Goal: Task Accomplishment & Management: Manage account settings

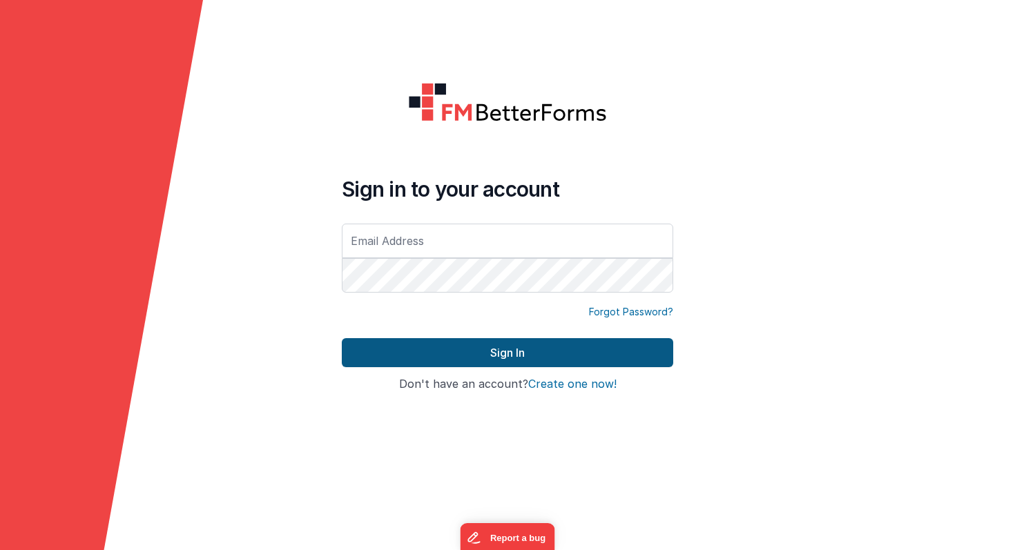
type input "[PERSON_NAME][EMAIL_ADDRESS][PERSON_NAME][DOMAIN_NAME]"
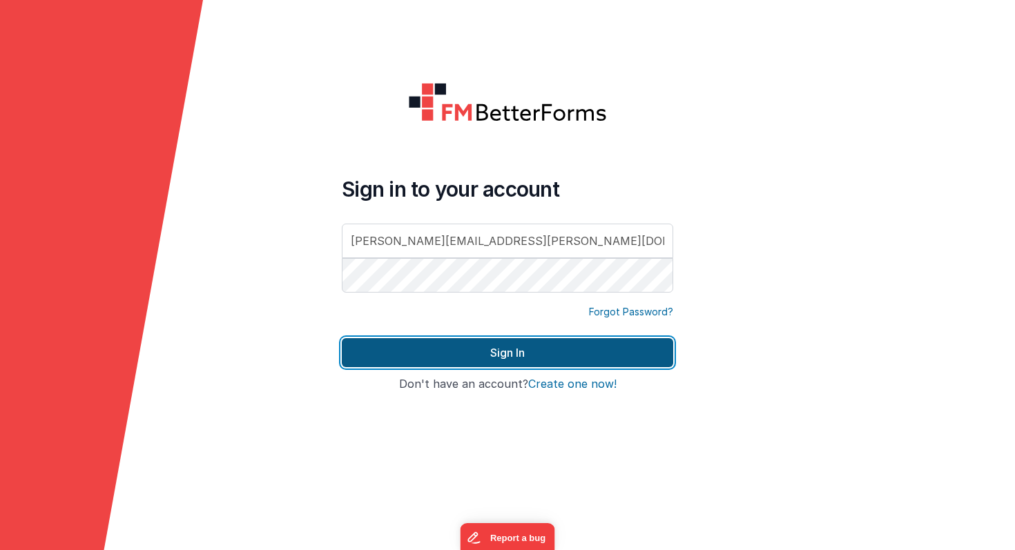
click at [571, 355] on button "Sign In" at bounding box center [507, 352] width 331 height 29
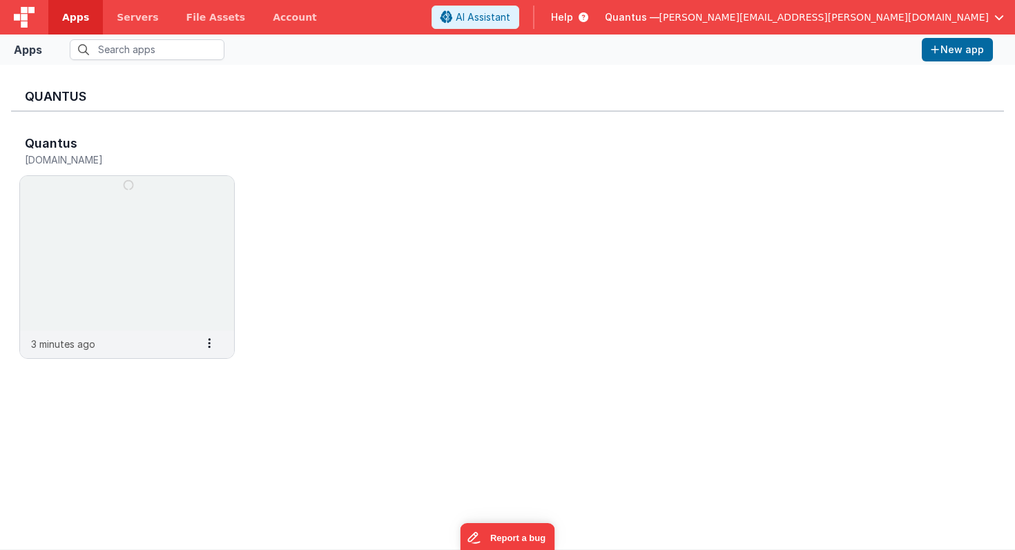
click at [1000, 17] on span "button" at bounding box center [999, 17] width 10 height 10
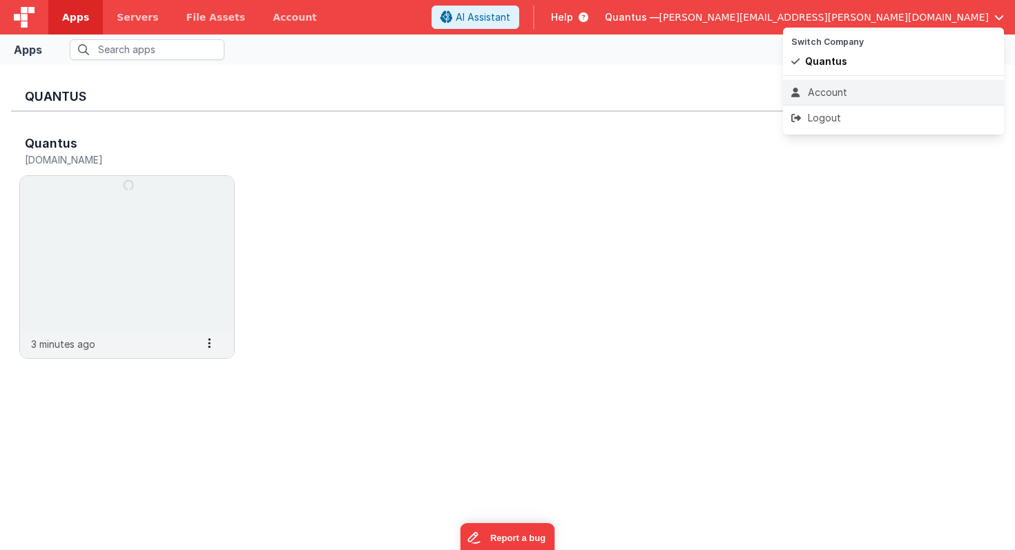
click at [835, 94] on div "Account" at bounding box center [893, 93] width 204 height 14
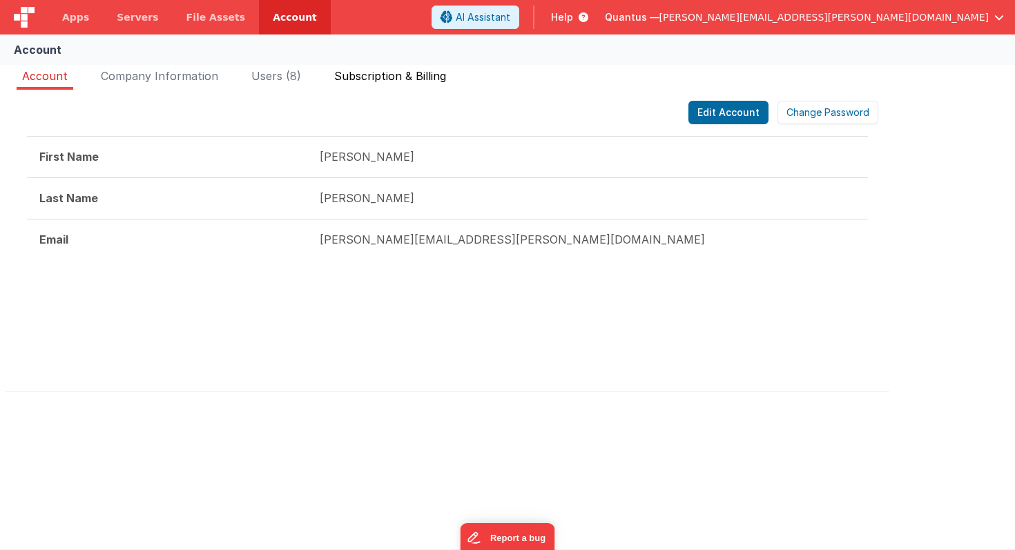
click at [405, 80] on span "Subscription & Billing" at bounding box center [390, 76] width 112 height 14
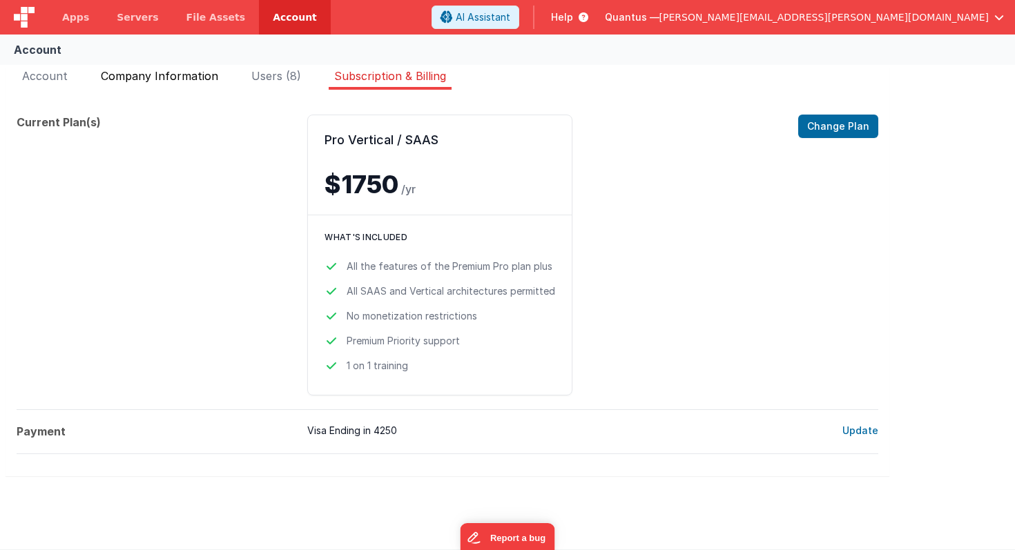
click at [193, 77] on span "Company Information" at bounding box center [159, 76] width 117 height 14
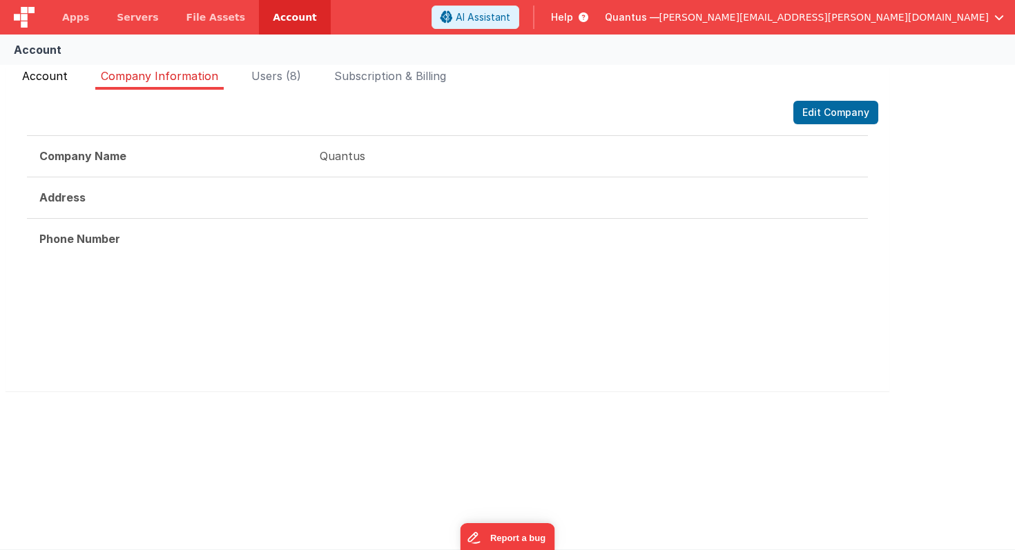
click at [49, 70] on span "Account" at bounding box center [45, 76] width 46 height 14
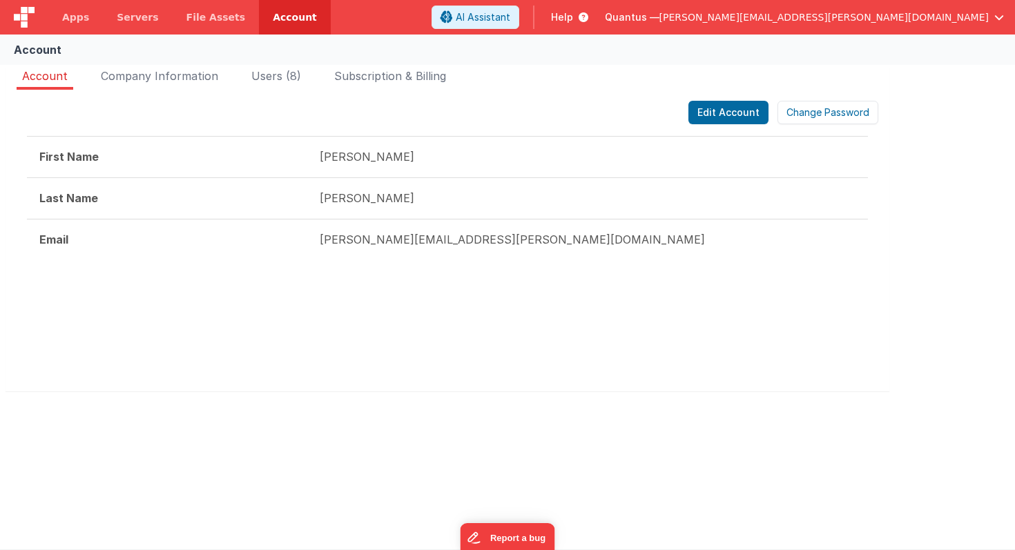
click at [27, 18] on img at bounding box center [24, 17] width 21 height 21
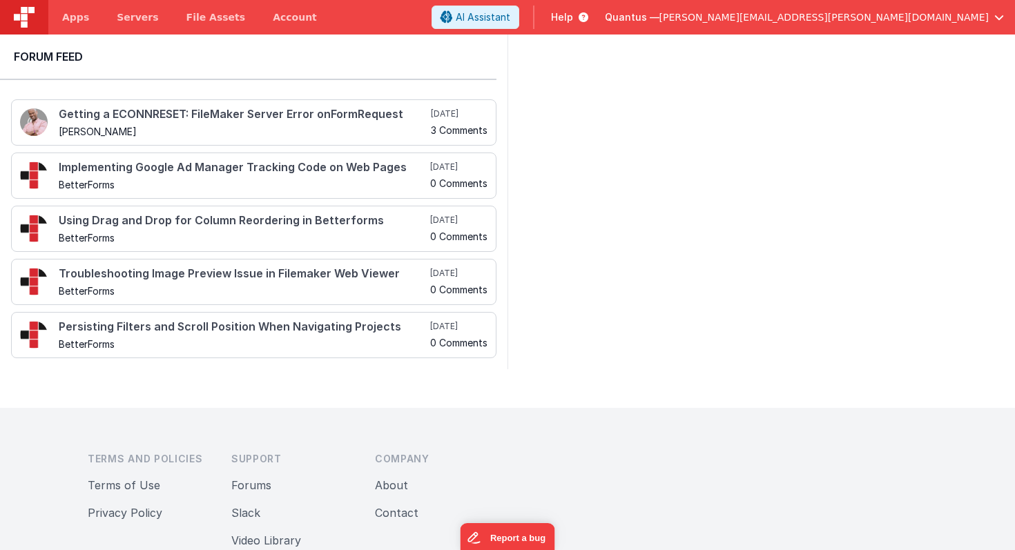
scroll to position [374, 0]
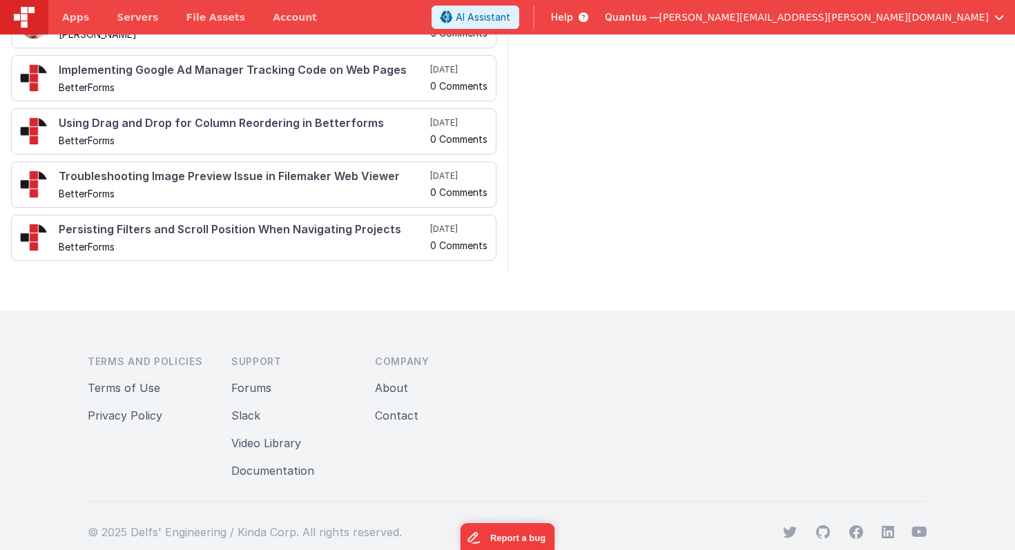
click at [144, 415] on span "Privacy Policy" at bounding box center [125, 416] width 75 height 14
